Goal: Navigation & Orientation: Find specific page/section

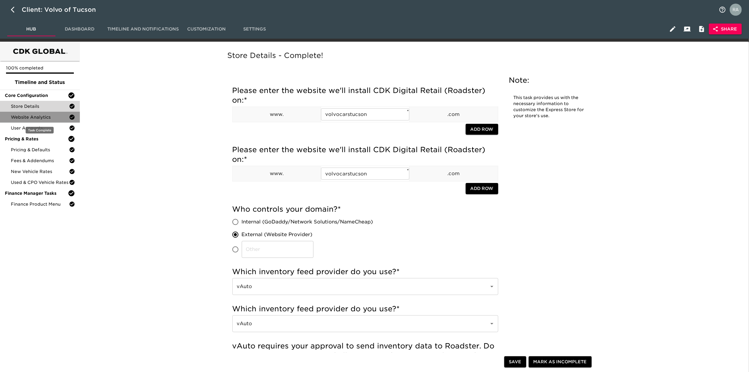
click at [24, 117] on span "Website Analytics" at bounding box center [40, 117] width 58 height 6
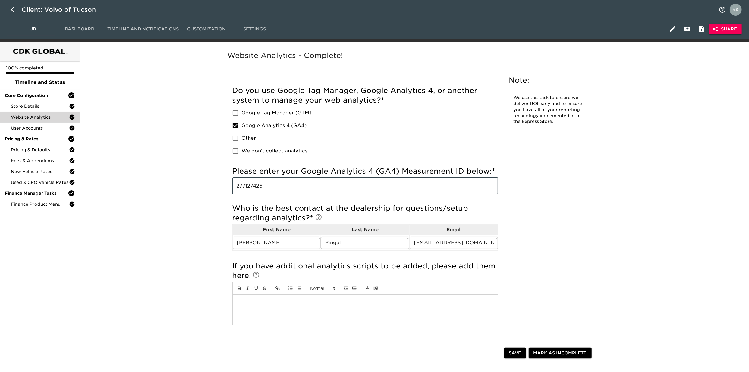
drag, startPoint x: 267, startPoint y: 185, endPoint x: 232, endPoint y: 183, distance: 35.3
click at [232, 183] on div "Incomplete: Please enter your Google Tag Manager (GTM) tracking ID below: Incom…" at bounding box center [366, 208] width 276 height 260
click at [40, 125] on span "User Accounts" at bounding box center [40, 128] width 58 height 6
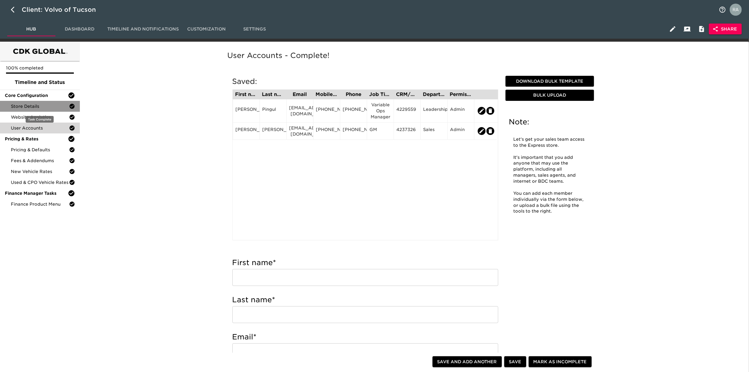
click at [42, 106] on span "Store Details" at bounding box center [40, 106] width 58 height 6
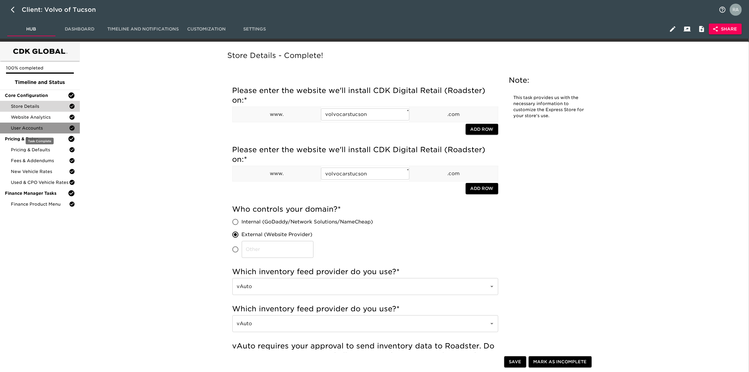
click at [41, 127] on span "User Accounts" at bounding box center [40, 128] width 58 height 6
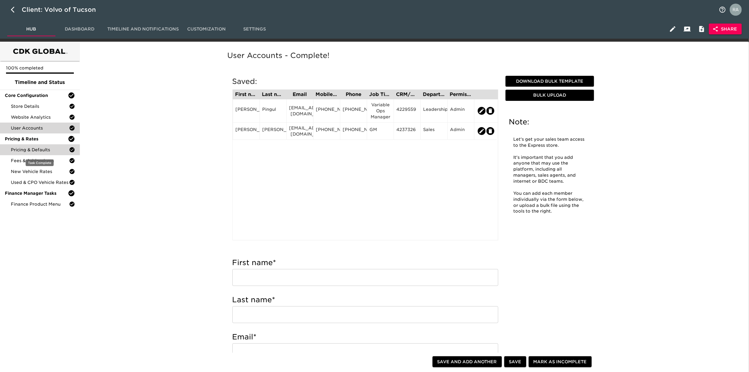
click at [38, 147] on span "Pricing & Defaults" at bounding box center [40, 150] width 58 height 6
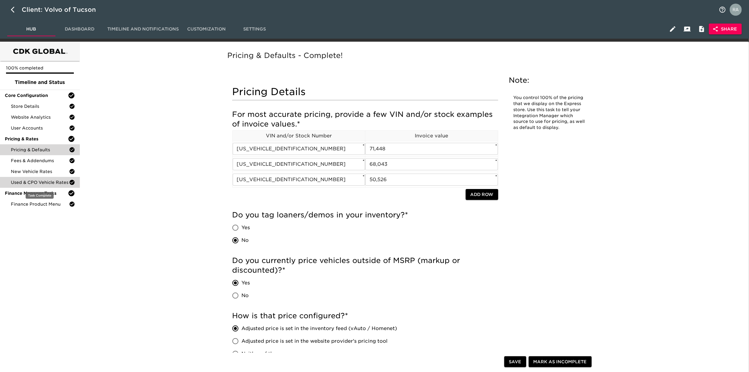
click at [41, 180] on span "Used & CPO Vehicle Rates" at bounding box center [40, 182] width 58 height 6
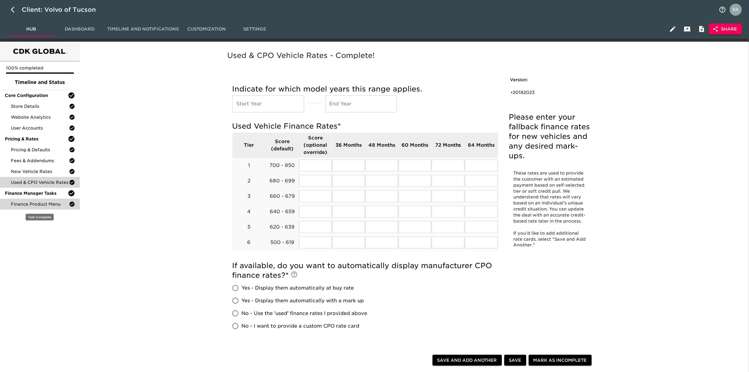
click at [49, 204] on span "Finance Product Menu" at bounding box center [40, 204] width 58 height 6
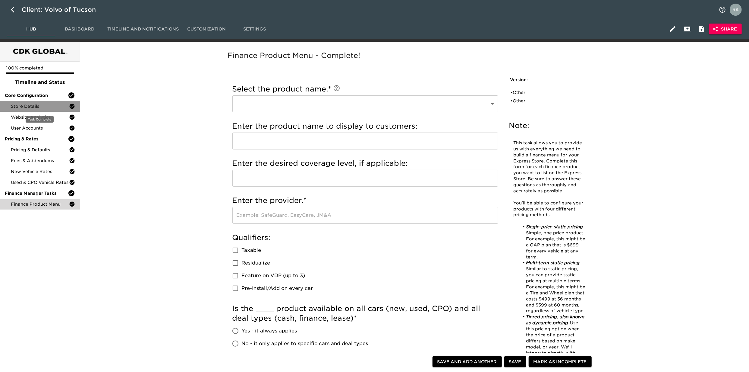
click at [38, 106] on span "Store Details" at bounding box center [40, 106] width 58 height 6
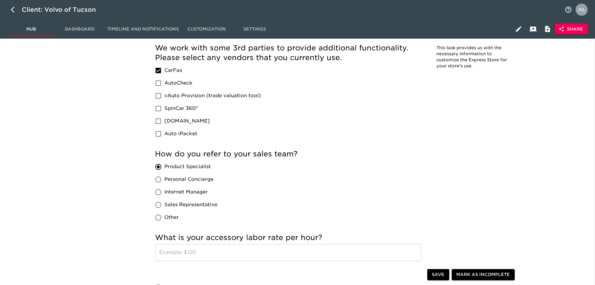
scroll to position [896, 0]
